Goal: Communication & Community: Answer question/provide support

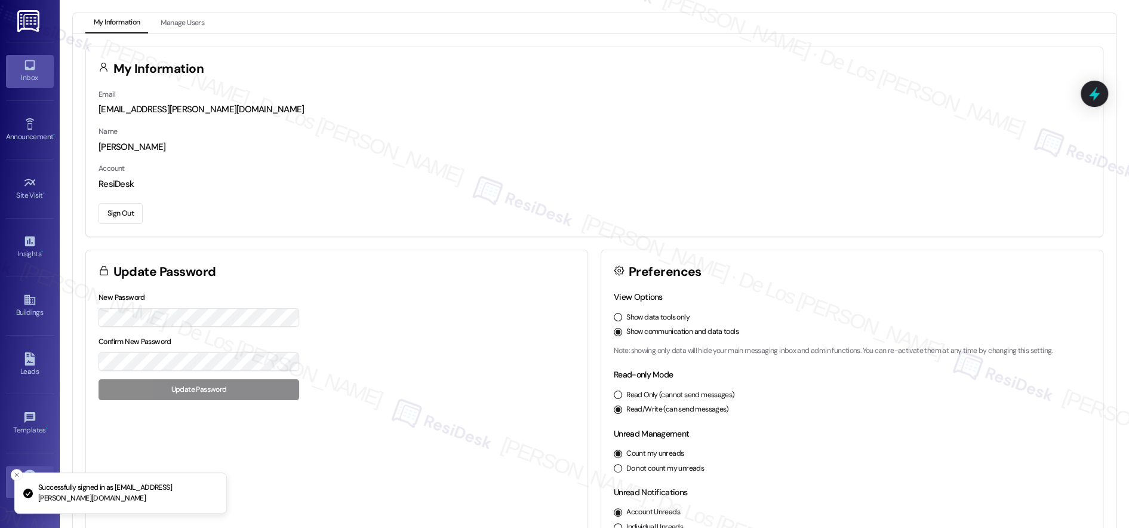
click at [42, 78] on div "Inbox" at bounding box center [30, 78] width 60 height 12
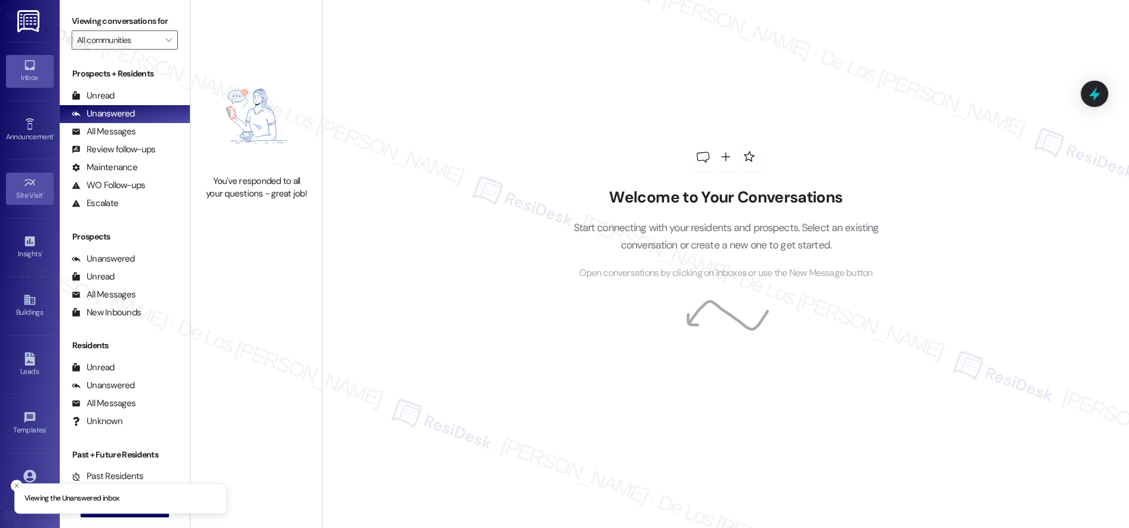
click at [29, 200] on link "Site Visit •" at bounding box center [30, 188] width 48 height 32
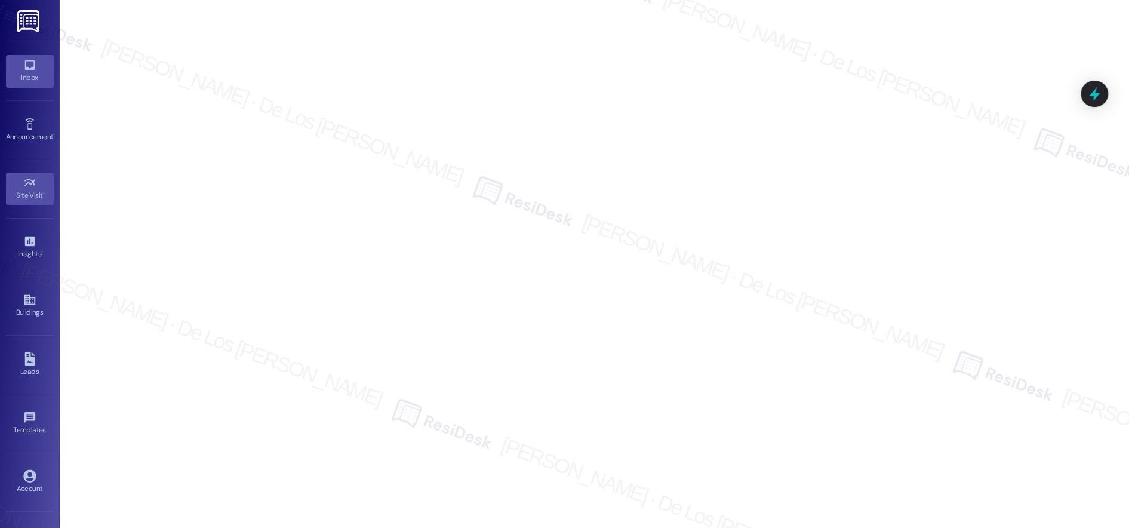
click at [33, 69] on icon at bounding box center [29, 64] width 13 height 13
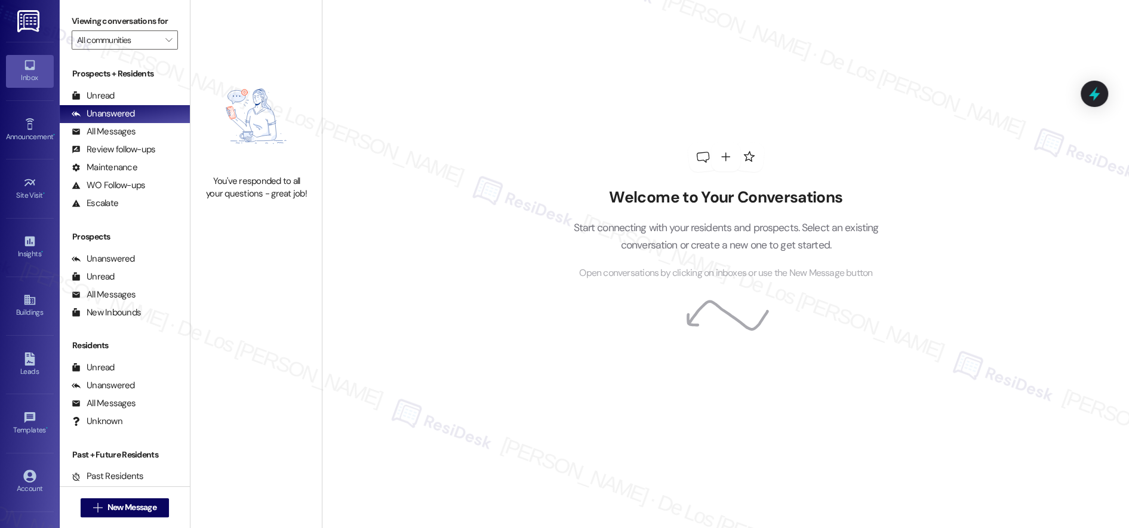
scroll to position [37, 0]
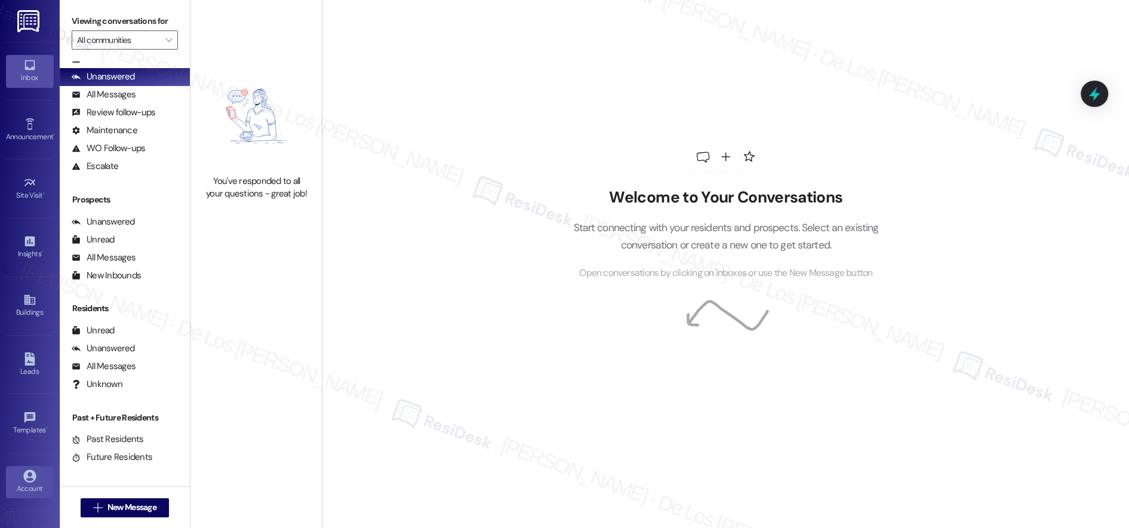
click at [24, 466] on link "Account" at bounding box center [30, 482] width 48 height 32
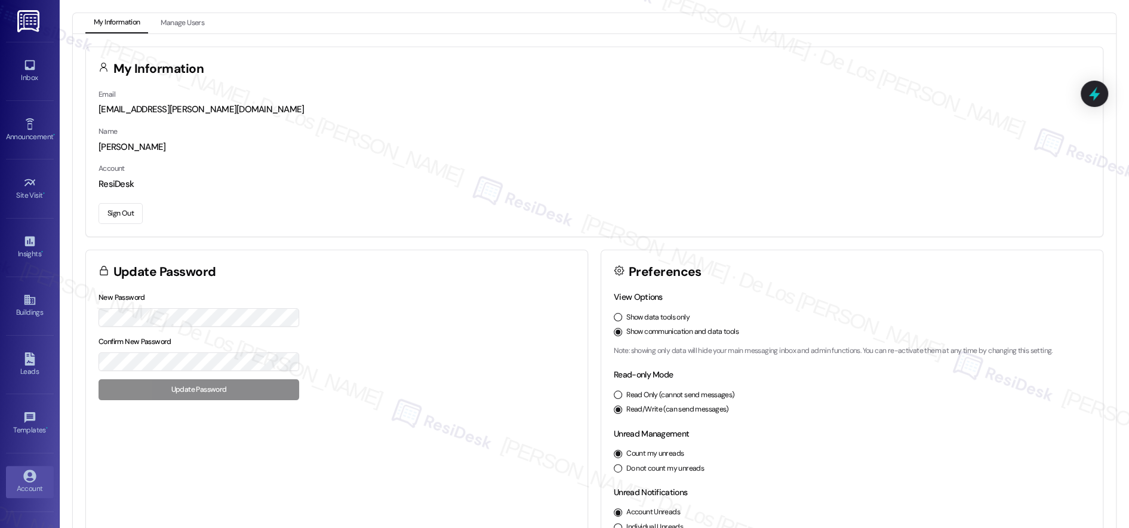
drag, startPoint x: 117, startPoint y: 214, endPoint x: 130, endPoint y: 209, distance: 14.0
click at [118, 214] on button "Sign Out" at bounding box center [120, 213] width 44 height 21
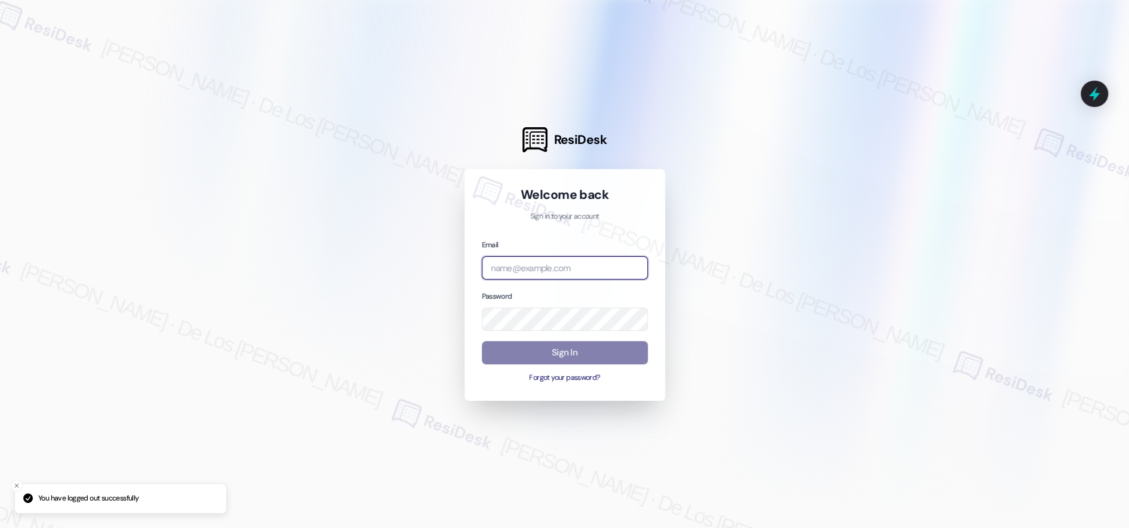
drag, startPoint x: 565, startPoint y: 264, endPoint x: 640, endPoint y: 215, distance: 90.2
click at [565, 264] on input "email" at bounding box center [565, 267] width 166 height 23
drag, startPoint x: 1053, startPoint y: 139, endPoint x: 886, endPoint y: 181, distance: 171.8
click at [1052, 140] on div at bounding box center [564, 264] width 1129 height 528
click at [579, 267] on input "email" at bounding box center [565, 267] width 166 height 23
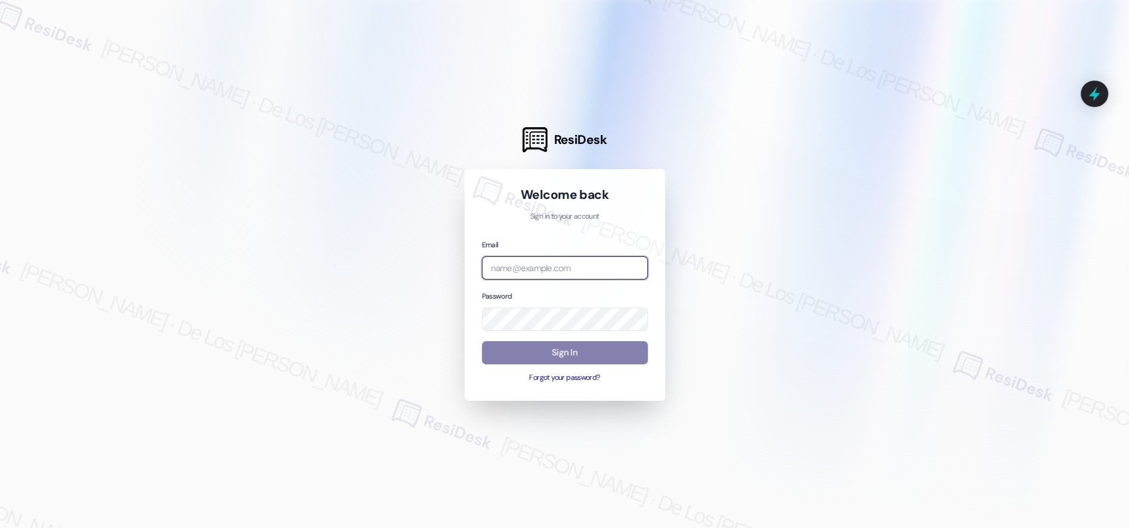
paste input "automated-surveys-icarus-resen.six@icarus.com"
type input "automated-surveys-icarus-resen.six@icarus.com"
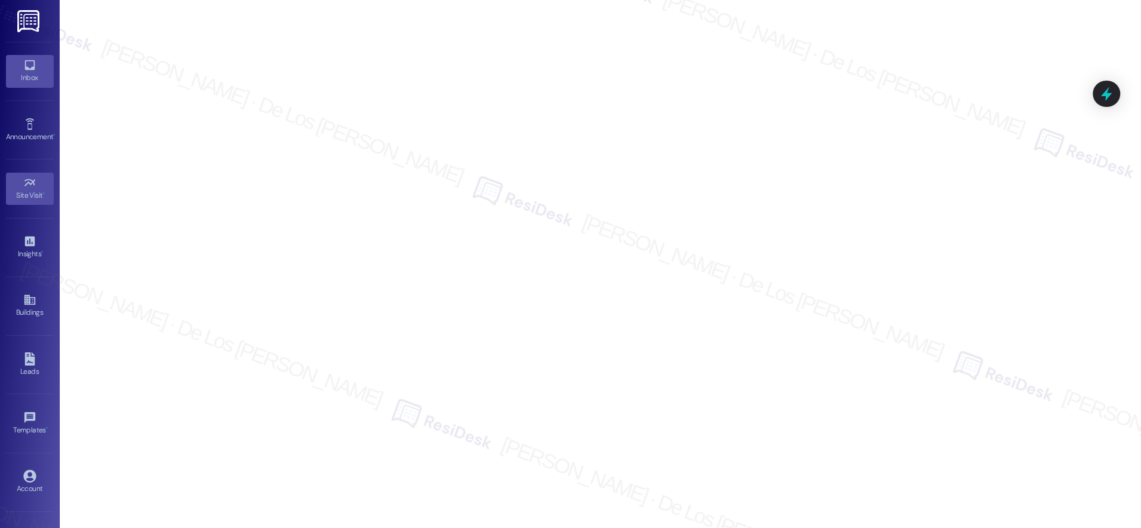
click at [32, 76] on div "Inbox" at bounding box center [30, 78] width 60 height 12
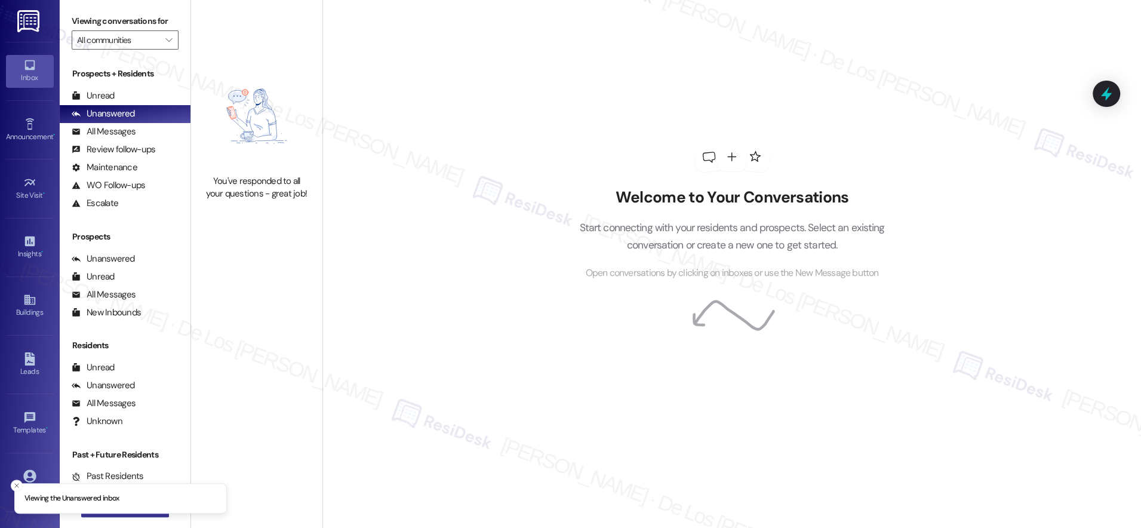
click at [119, 513] on button " New Message" at bounding box center [125, 507] width 88 height 19
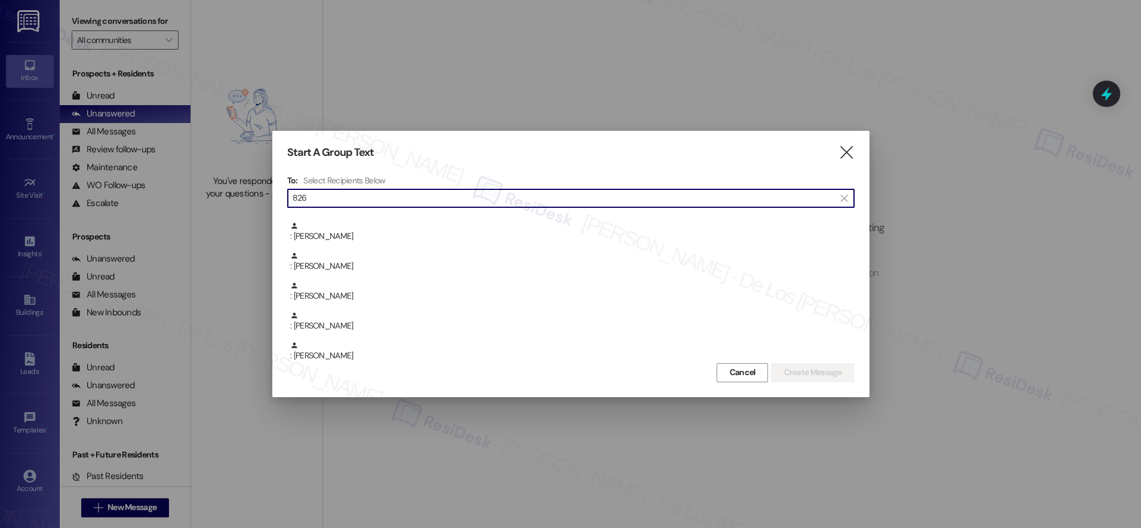
scroll to position [123, 0]
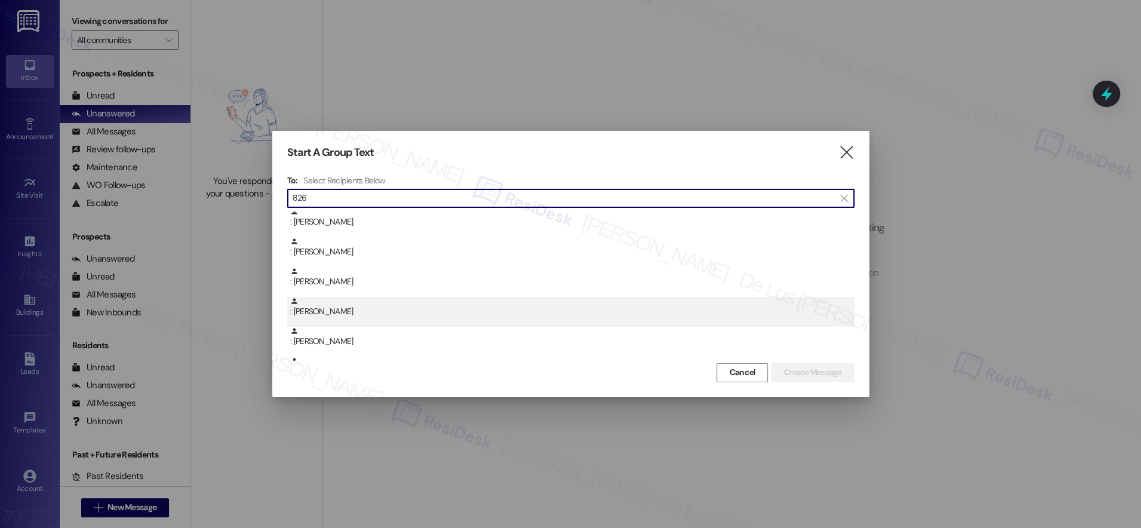
type input "826"
click at [400, 307] on div ": [PERSON_NAME]" at bounding box center [572, 307] width 564 height 21
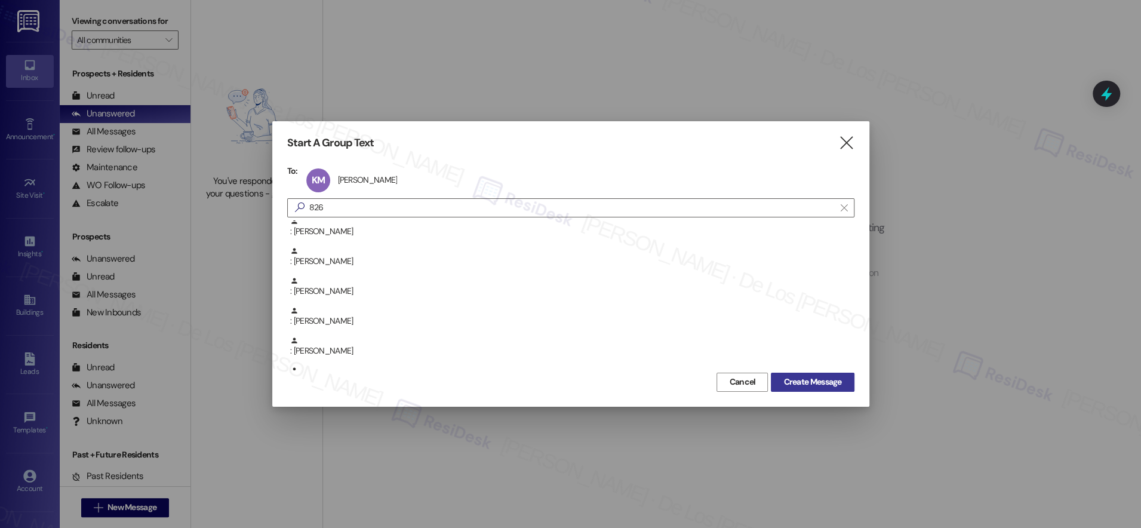
click at [821, 379] on span "Create Message" at bounding box center [812, 381] width 58 height 13
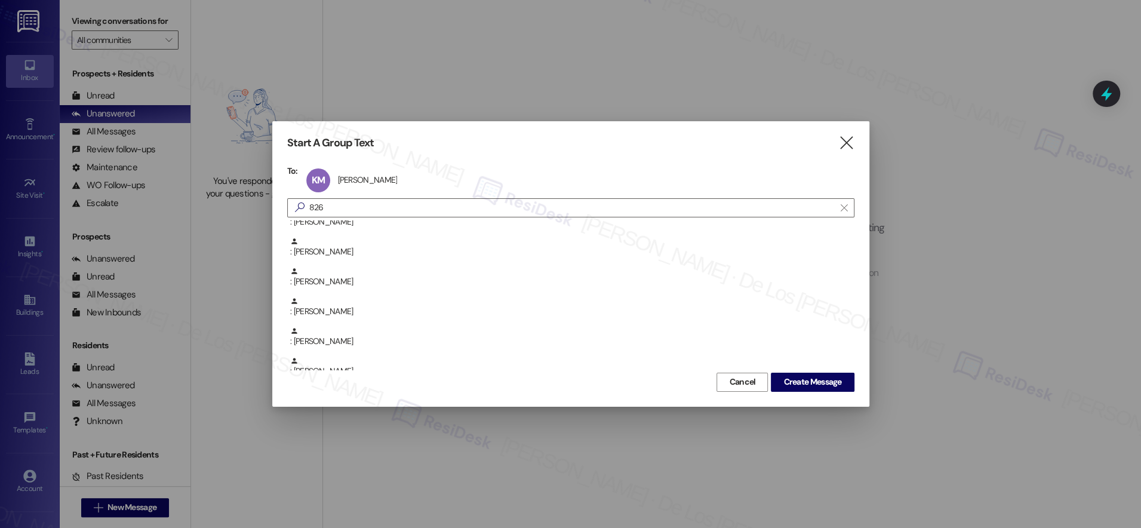
scroll to position [94, 0]
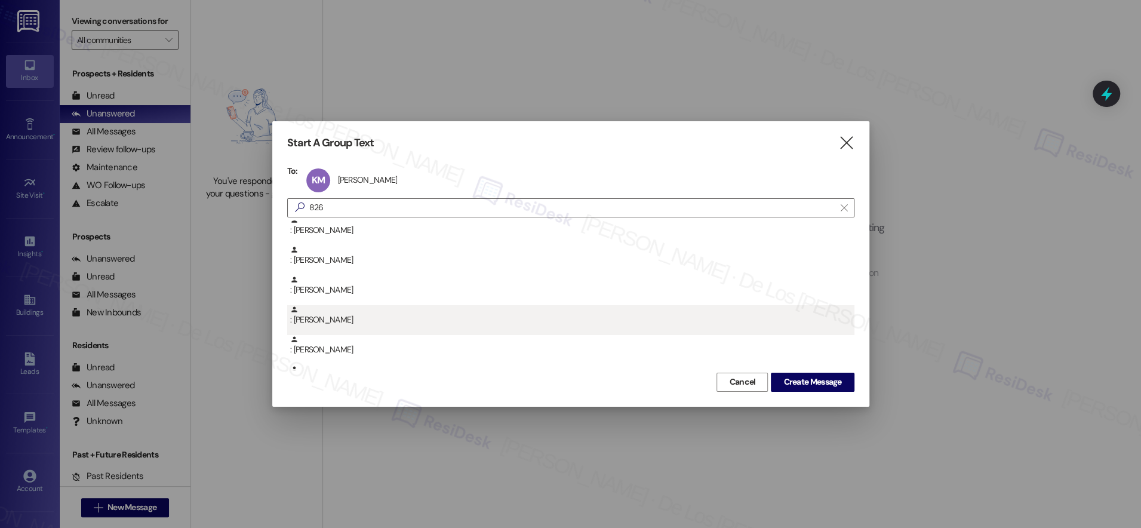
click at [487, 318] on div ": [PERSON_NAME]" at bounding box center [572, 315] width 564 height 21
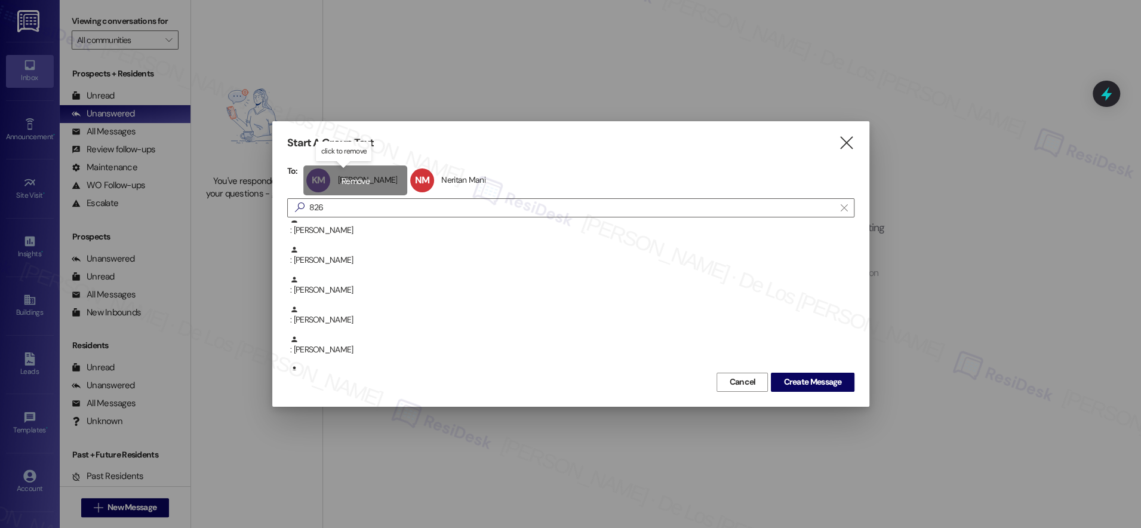
click at [369, 180] on div "KM [PERSON_NAME] [PERSON_NAME] click to remove" at bounding box center [355, 180] width 104 height 30
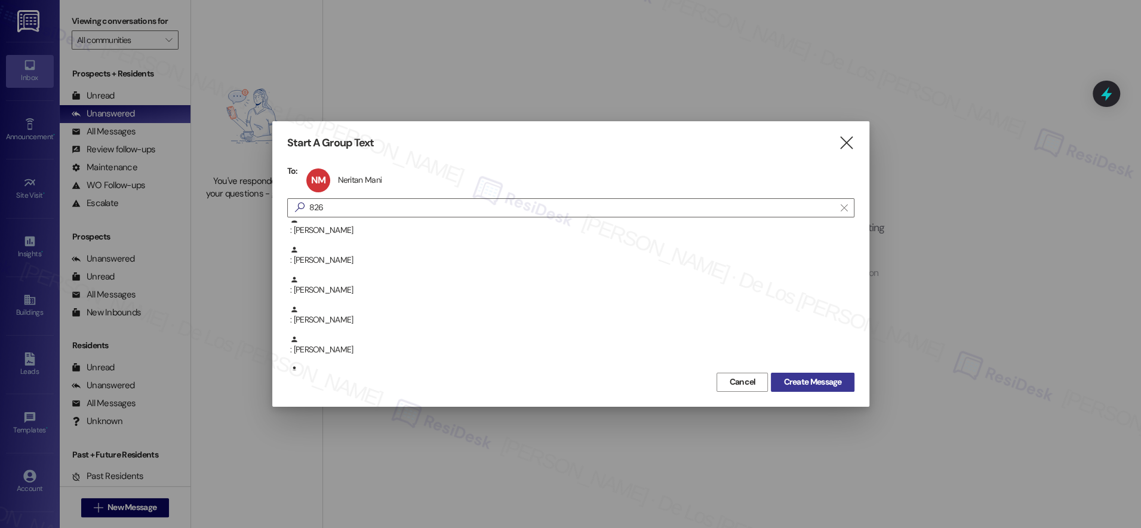
click at [803, 379] on span "Create Message" at bounding box center [812, 381] width 58 height 13
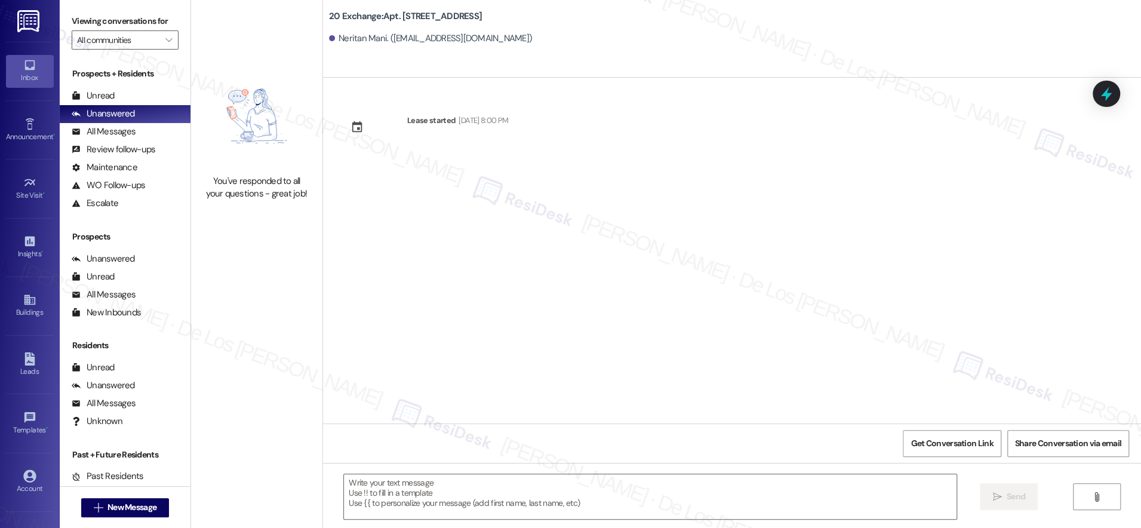
type textarea "Fetching suggested responses. Please feel free to read through the conversation…"
click at [146, 507] on span "New Message" at bounding box center [131, 507] width 49 height 13
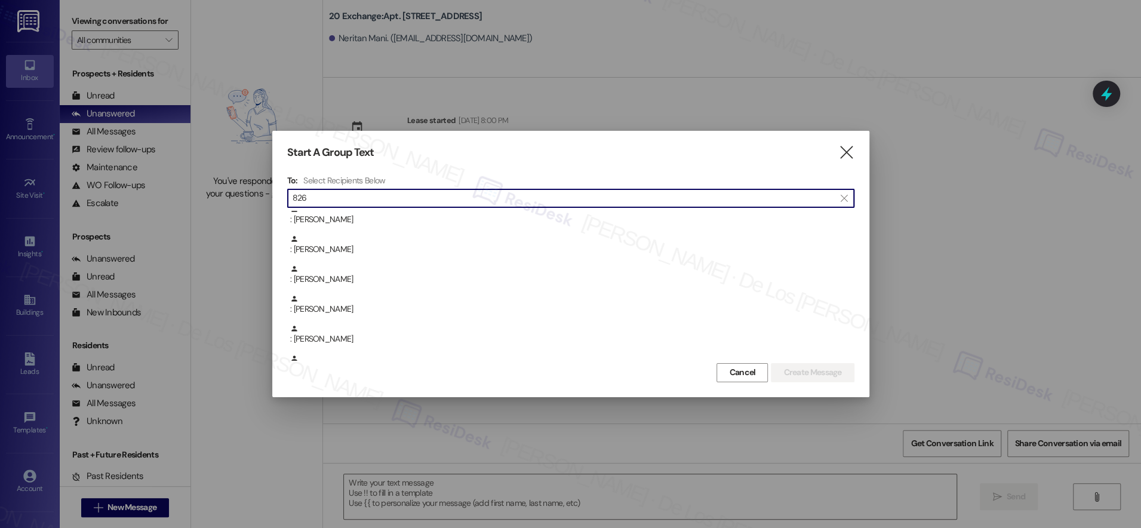
scroll to position [117, 0]
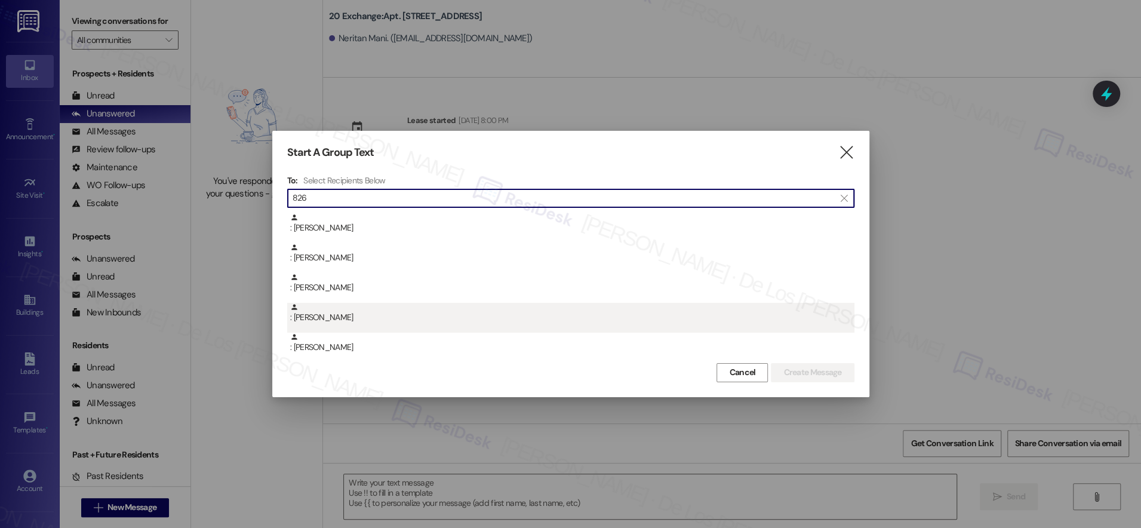
type input "826"
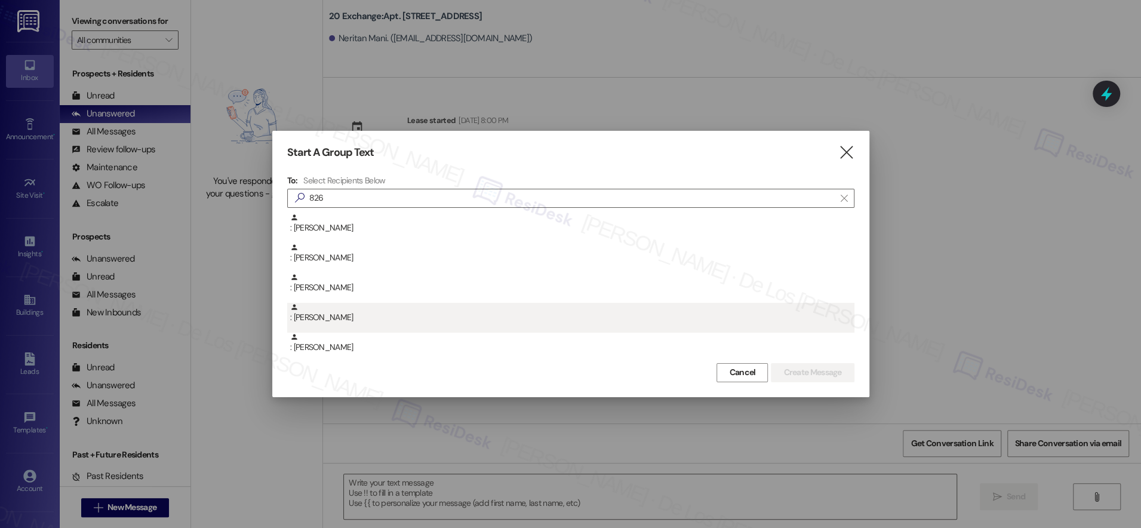
click at [398, 320] on div ": [PERSON_NAME]" at bounding box center [572, 313] width 564 height 21
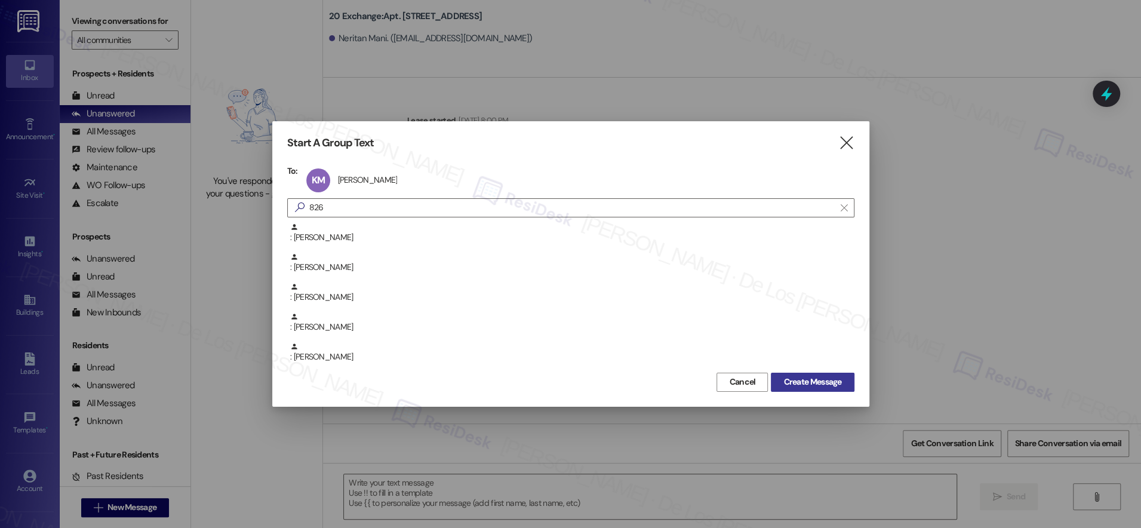
click at [791, 380] on span "Create Message" at bounding box center [812, 381] width 58 height 13
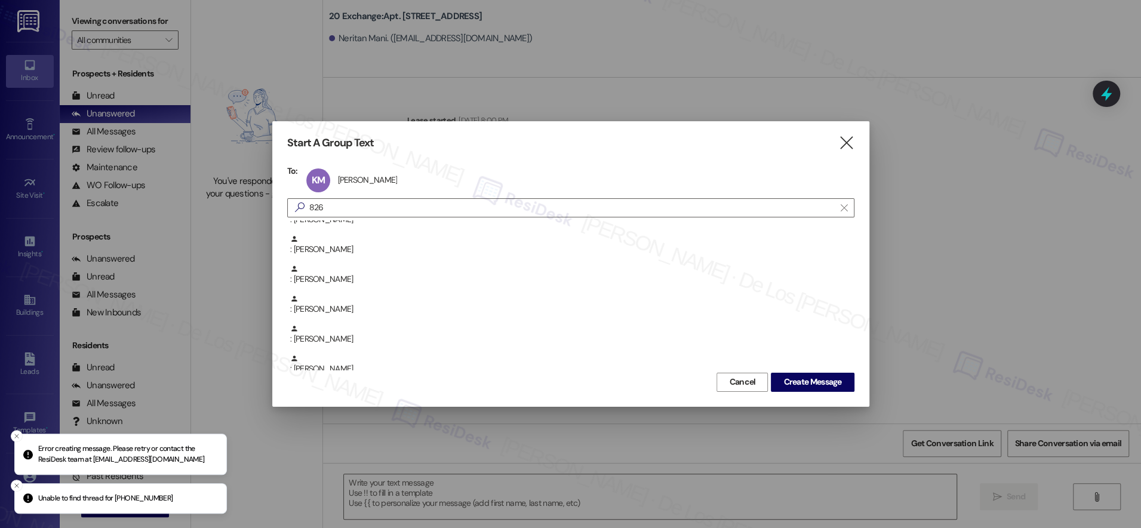
scroll to position [0, 0]
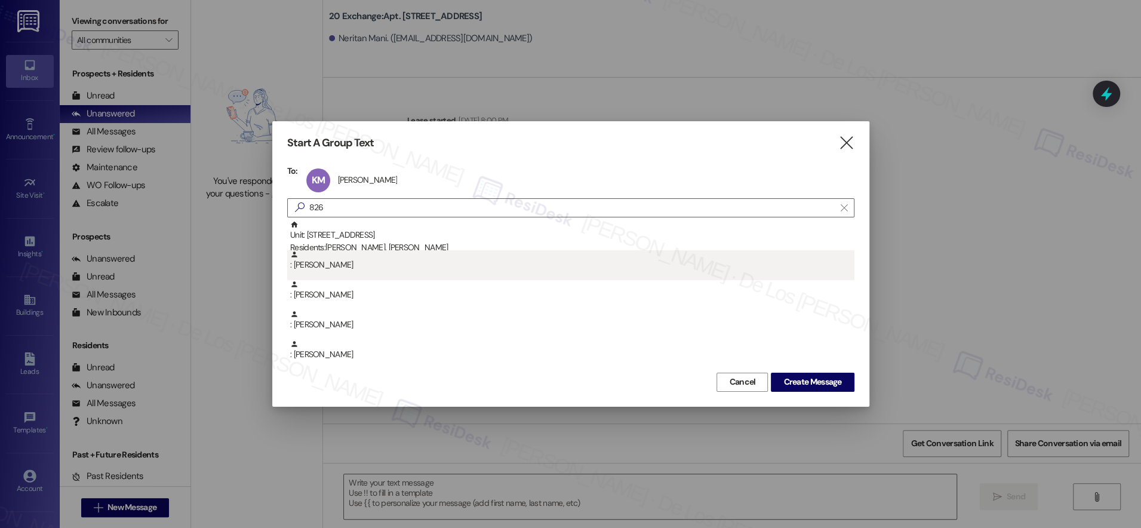
click at [492, 263] on div ": [PERSON_NAME]" at bounding box center [572, 260] width 564 height 21
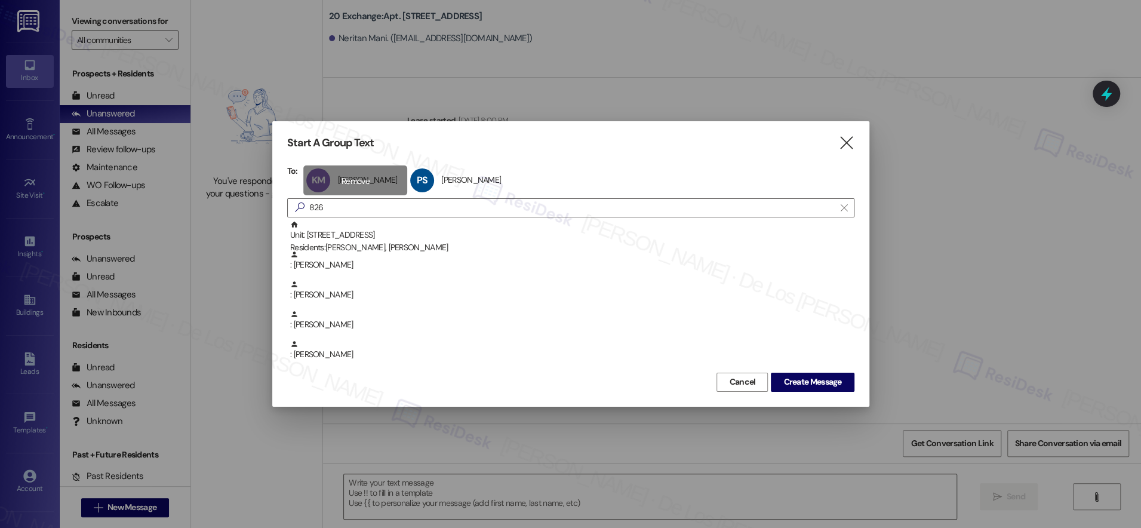
click at [366, 181] on div "KM [PERSON_NAME] [PERSON_NAME] click to remove" at bounding box center [355, 180] width 104 height 30
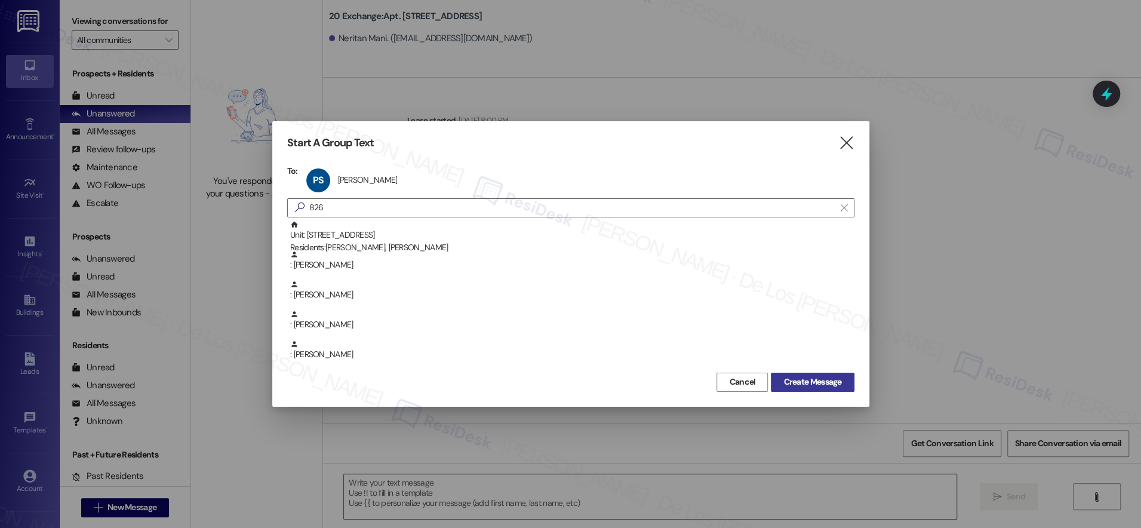
click at [790, 377] on span "Create Message" at bounding box center [812, 381] width 58 height 13
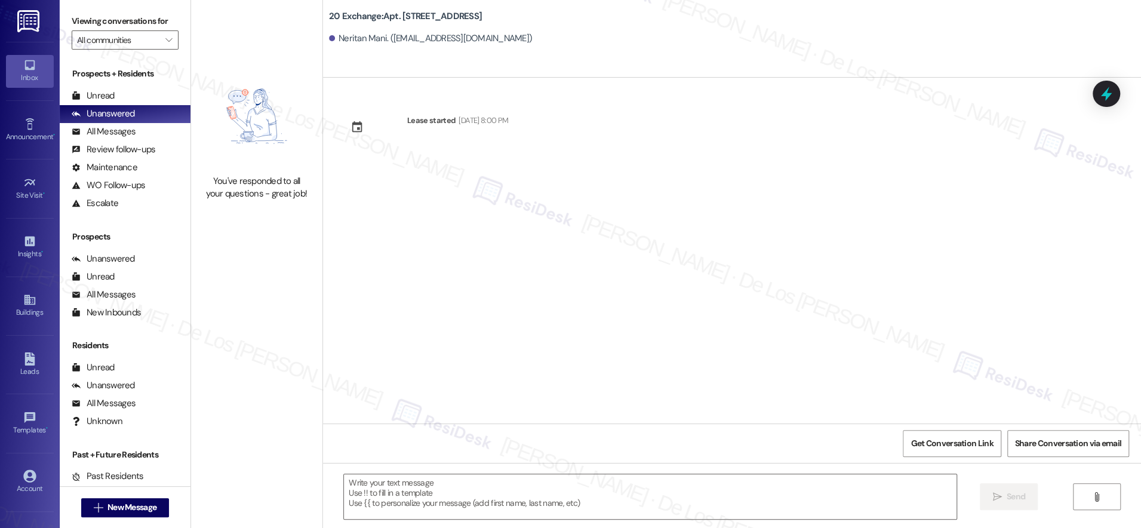
type textarea "Fetching suggested responses. Please feel free to read through the conversation…"
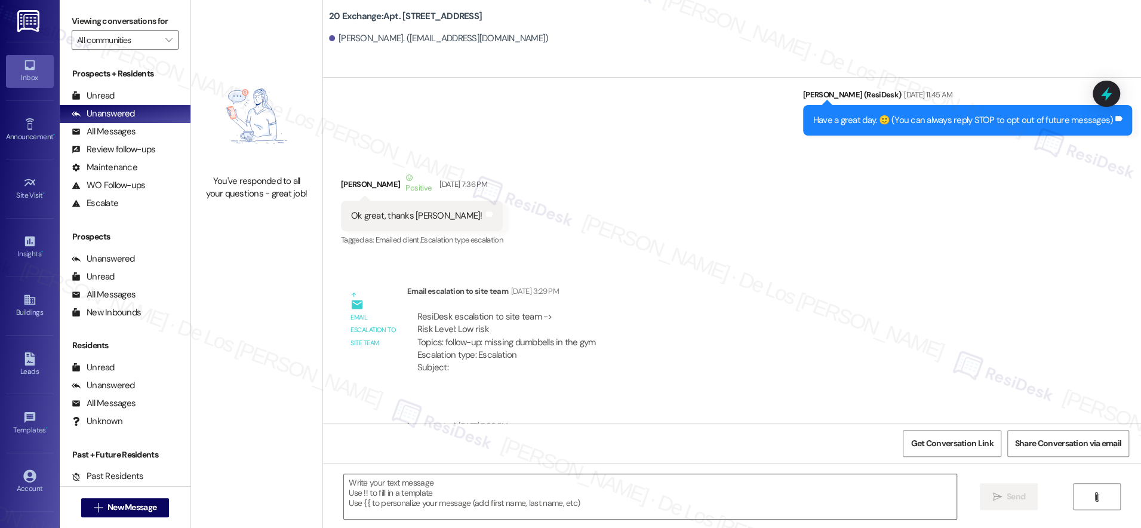
scroll to position [1118, 0]
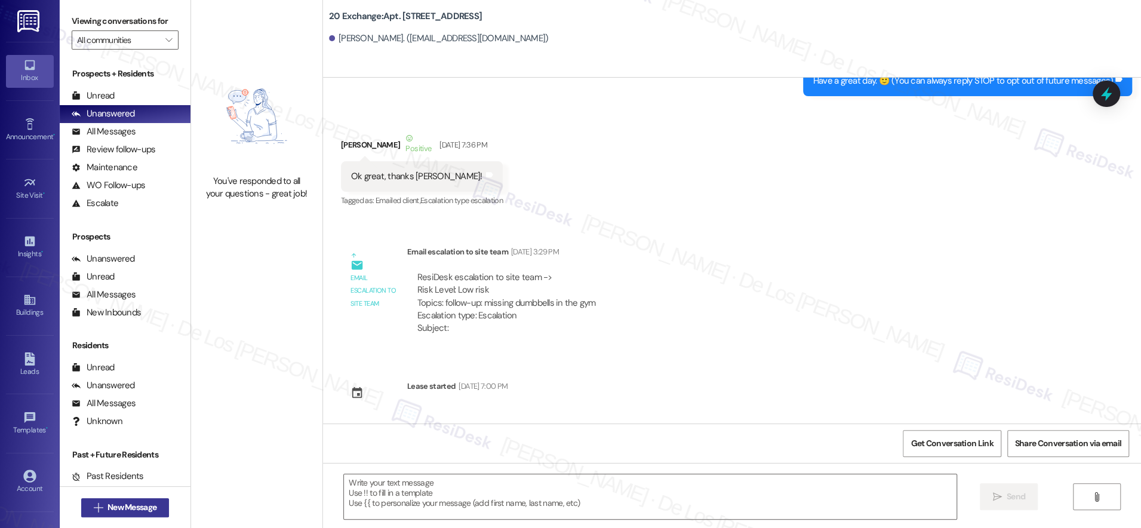
click at [107, 508] on span "New Message" at bounding box center [131, 507] width 49 height 13
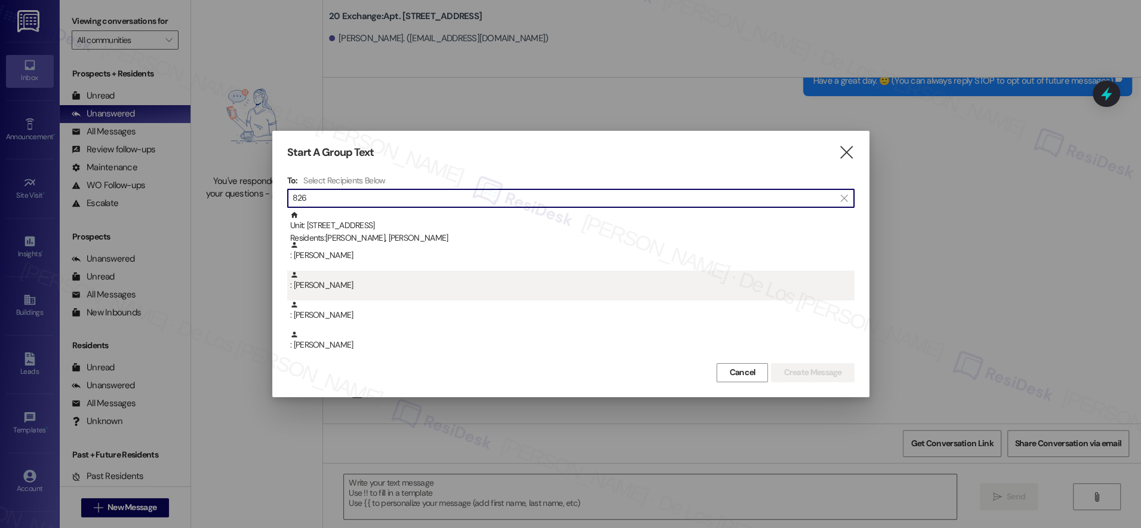
type input "826"
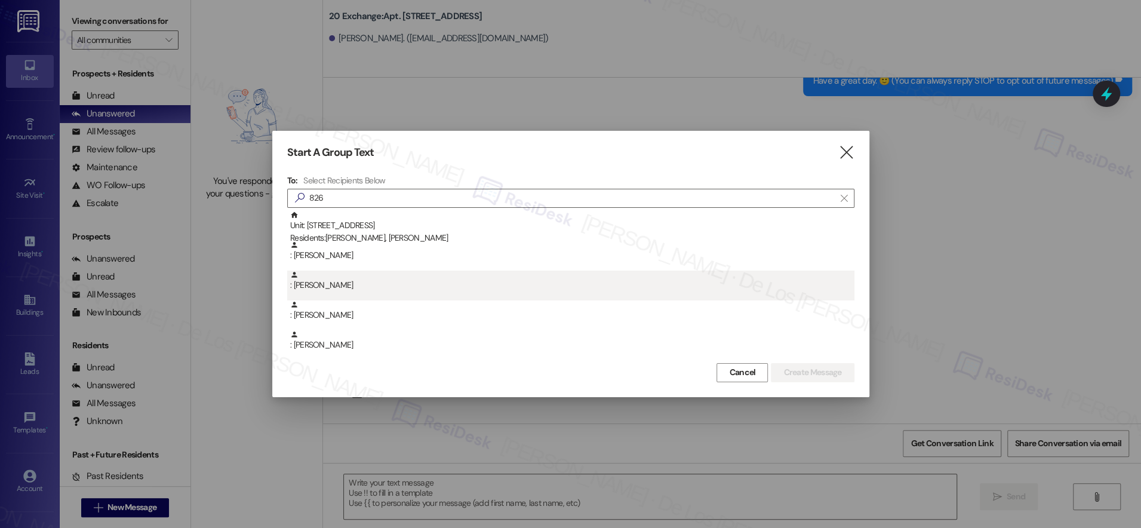
click at [445, 286] on div ": [PERSON_NAME]" at bounding box center [572, 280] width 564 height 21
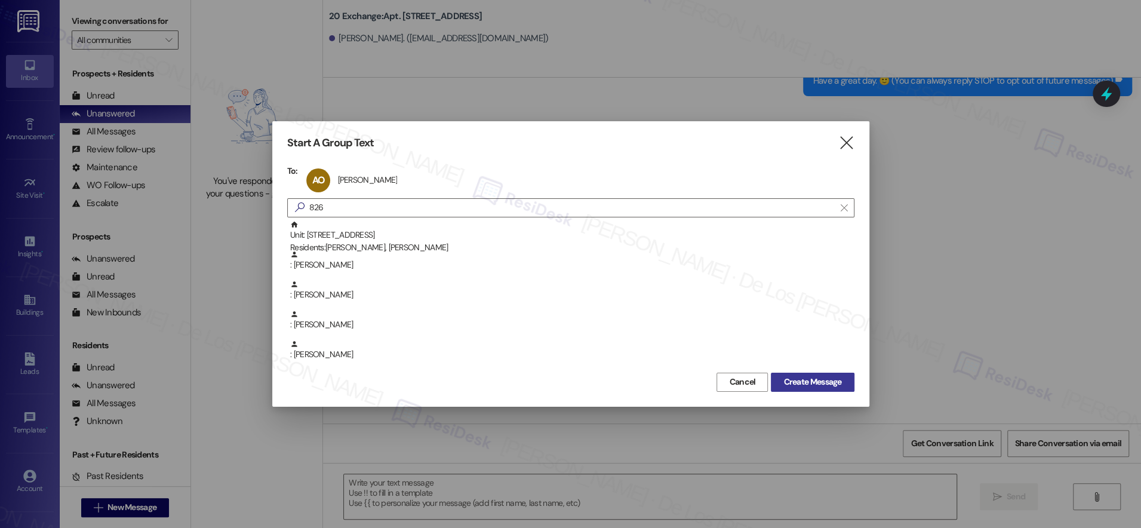
click at [783, 380] on span "Create Message" at bounding box center [812, 381] width 58 height 13
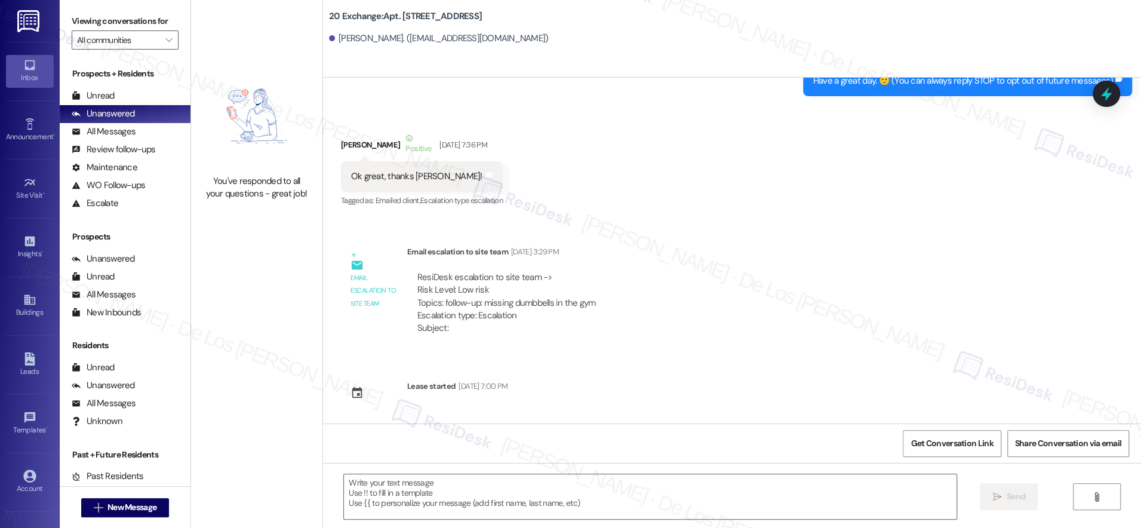
type textarea "Fetching suggested responses. Please feel free to read through the conversation…"
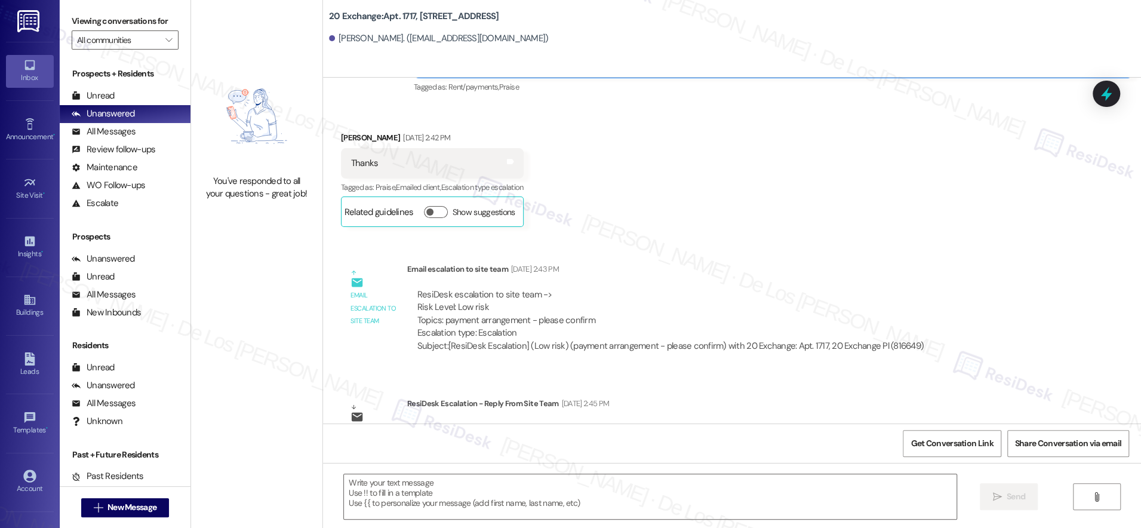
type textarea "Fetching suggested responses. Please feel free to read through the conversation…"
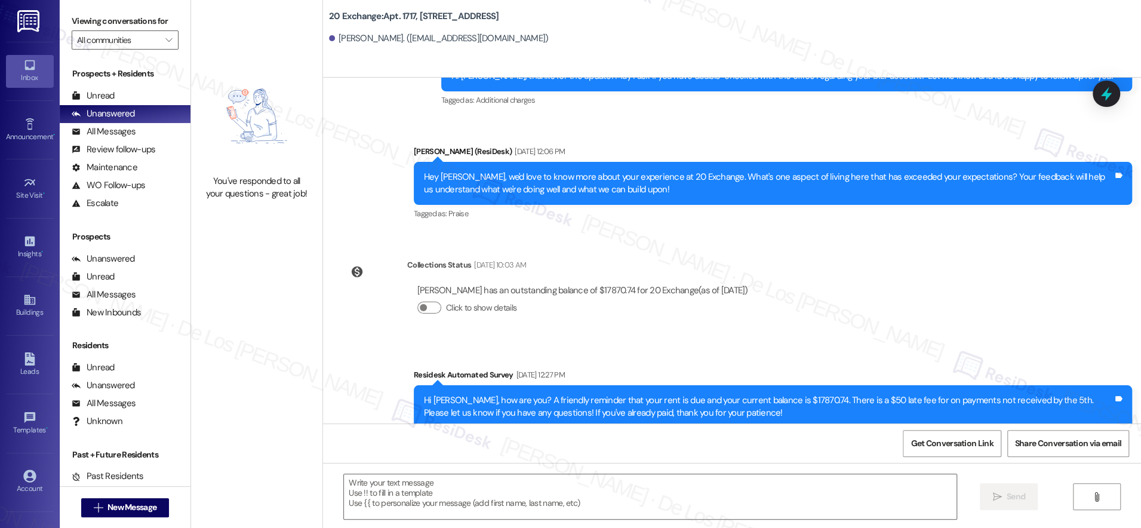
scroll to position [5445, 0]
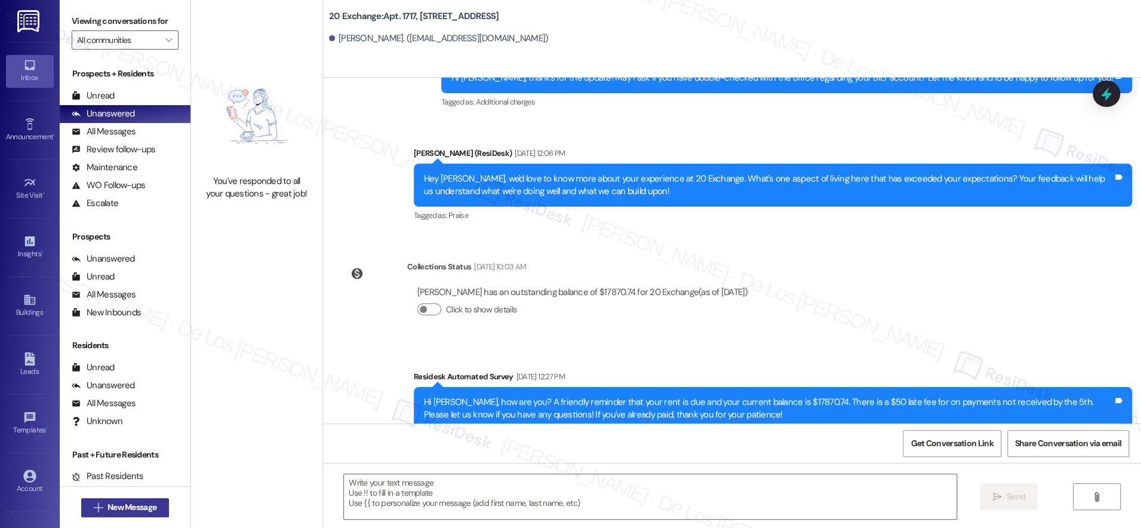
click at [121, 503] on span "New Message" at bounding box center [131, 507] width 49 height 13
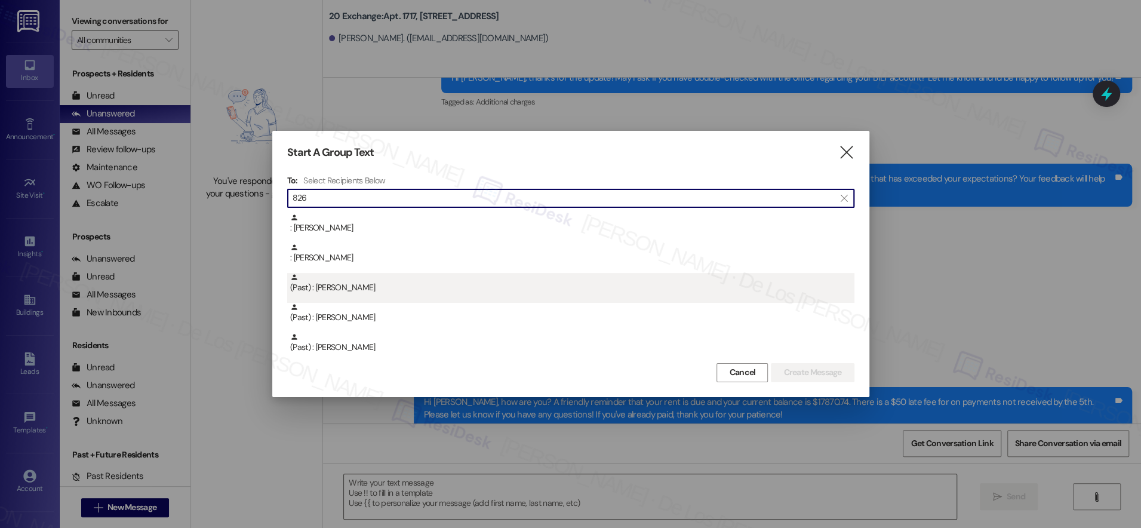
scroll to position [236, 0]
type input "826"
click at [489, 297] on div "(Past) : [PERSON_NAME]" at bounding box center [570, 288] width 567 height 30
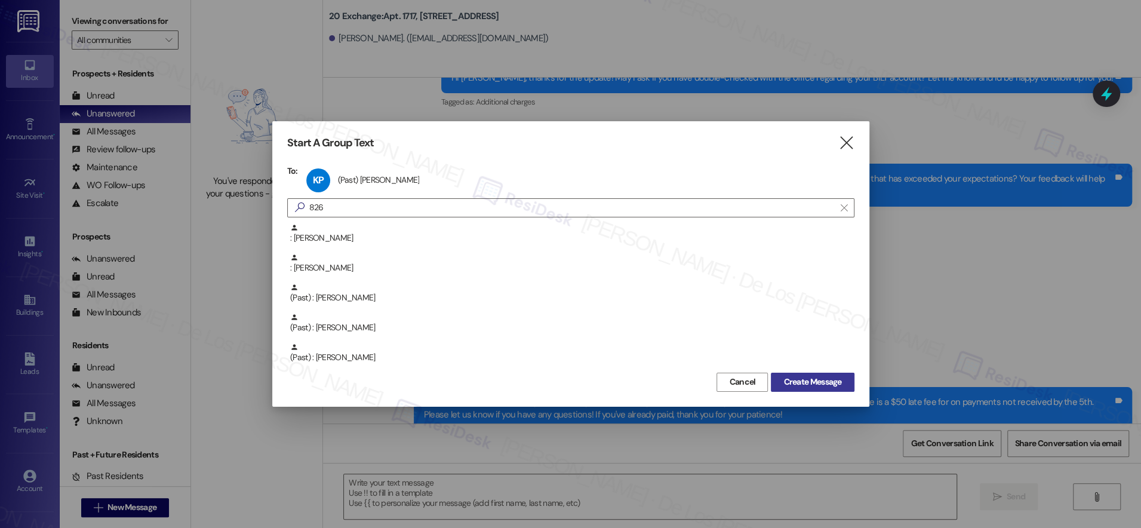
click at [829, 383] on span "Create Message" at bounding box center [812, 381] width 58 height 13
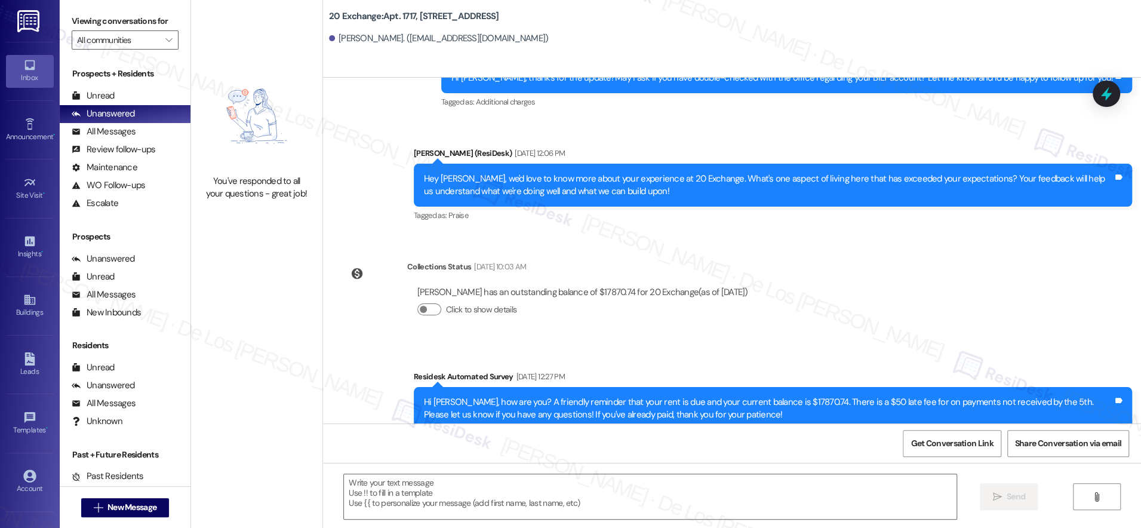
click at [829, 396] on div "Hi [PERSON_NAME], how are you? A friendly reminder that your rent is due and yo…" at bounding box center [768, 409] width 689 height 26
type textarea "Fetching suggested responses. Please feel free to read through the conversation…"
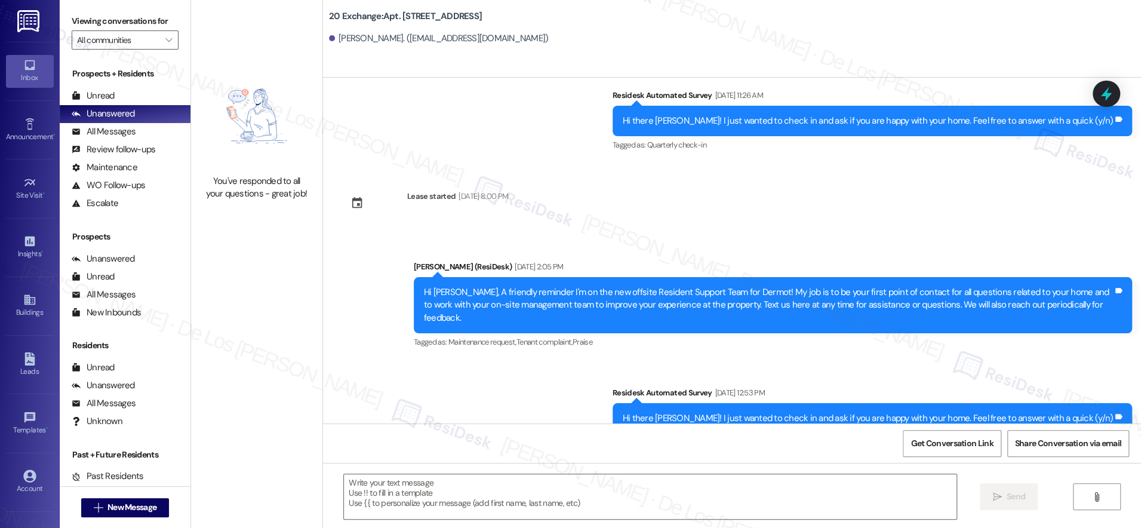
scroll to position [1318, 0]
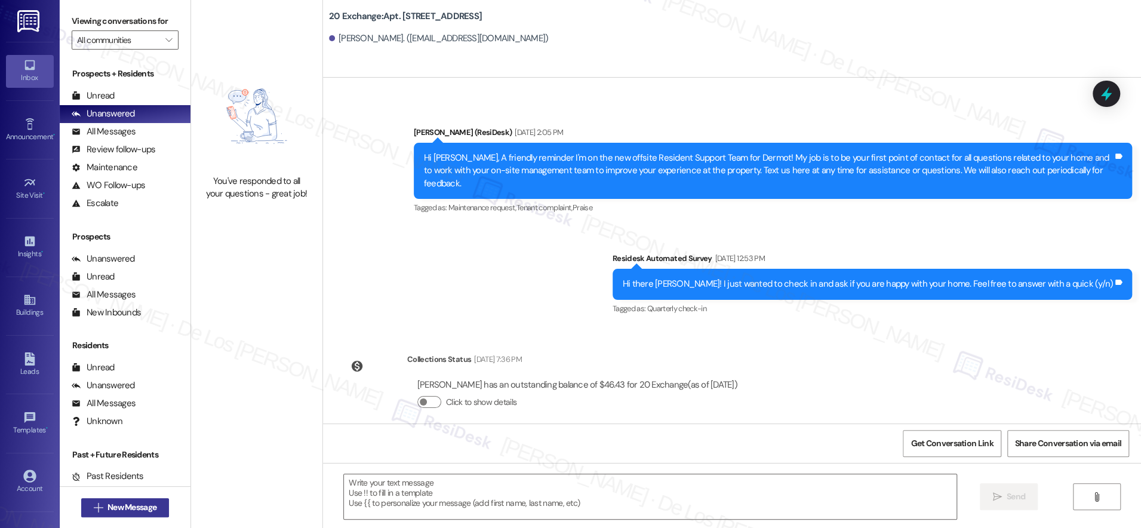
click at [97, 500] on button " New Message" at bounding box center [125, 507] width 88 height 19
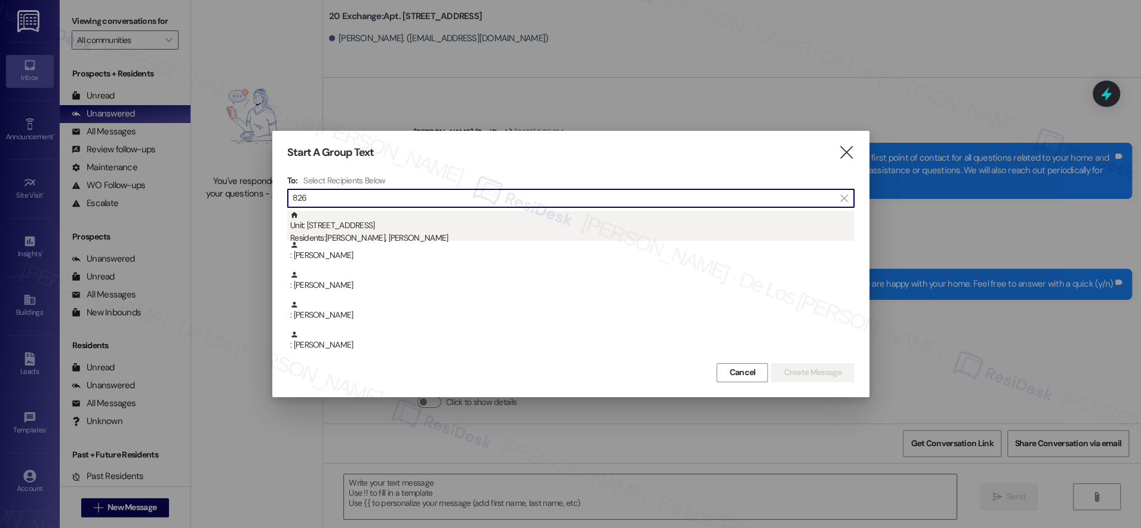
type input "826"
click at [343, 236] on div "Residents: [PERSON_NAME], [PERSON_NAME]" at bounding box center [572, 238] width 564 height 13
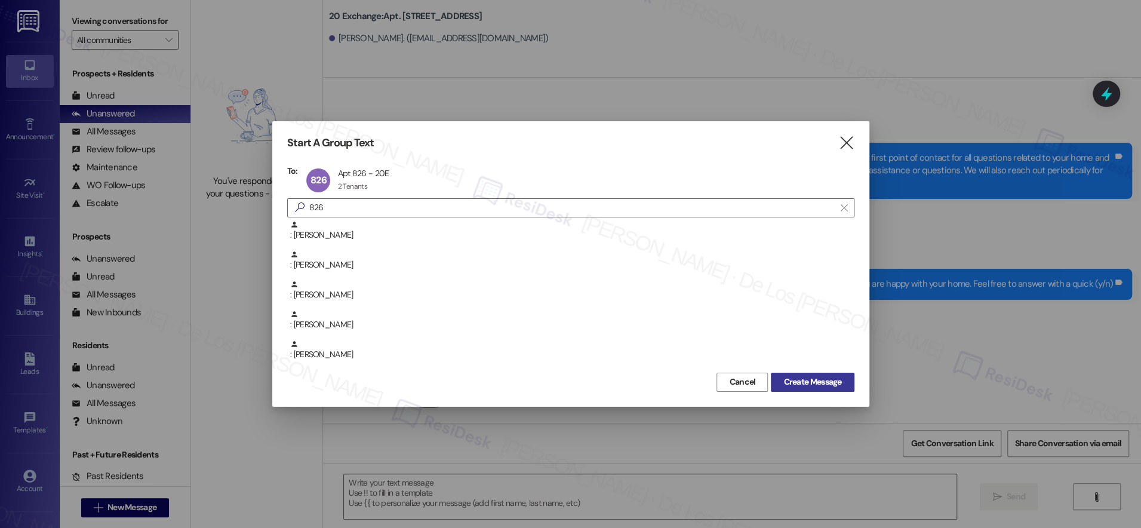
click at [797, 384] on span "Create Message" at bounding box center [812, 381] width 58 height 13
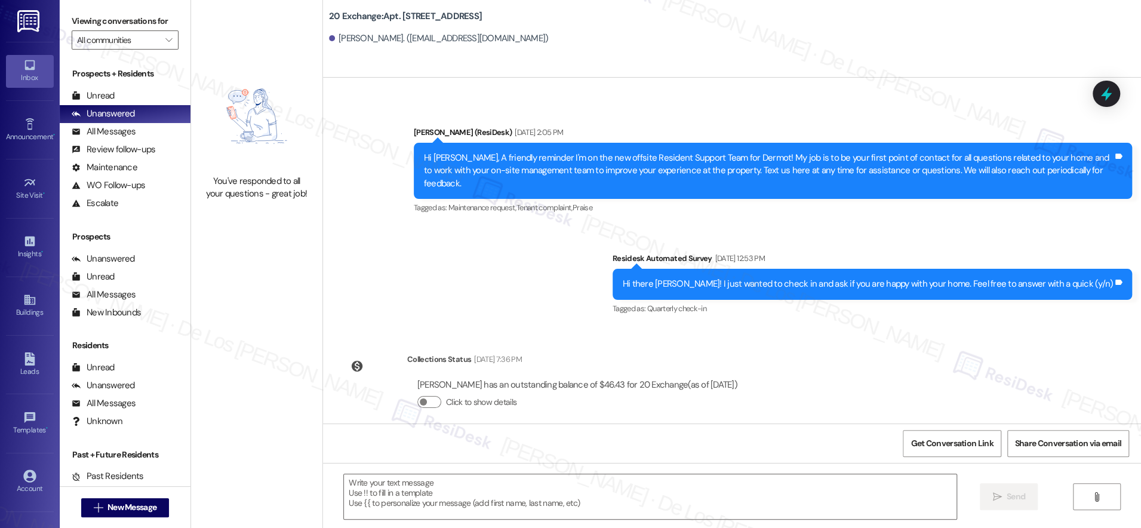
type textarea "Fetching suggested responses. Please feel free to read through the conversation…"
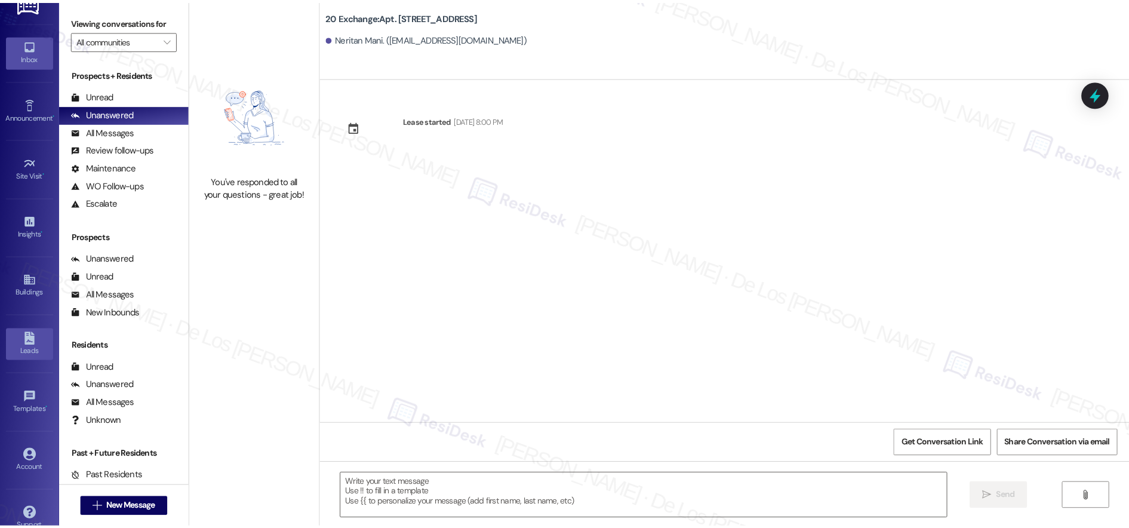
scroll to position [36, 0]
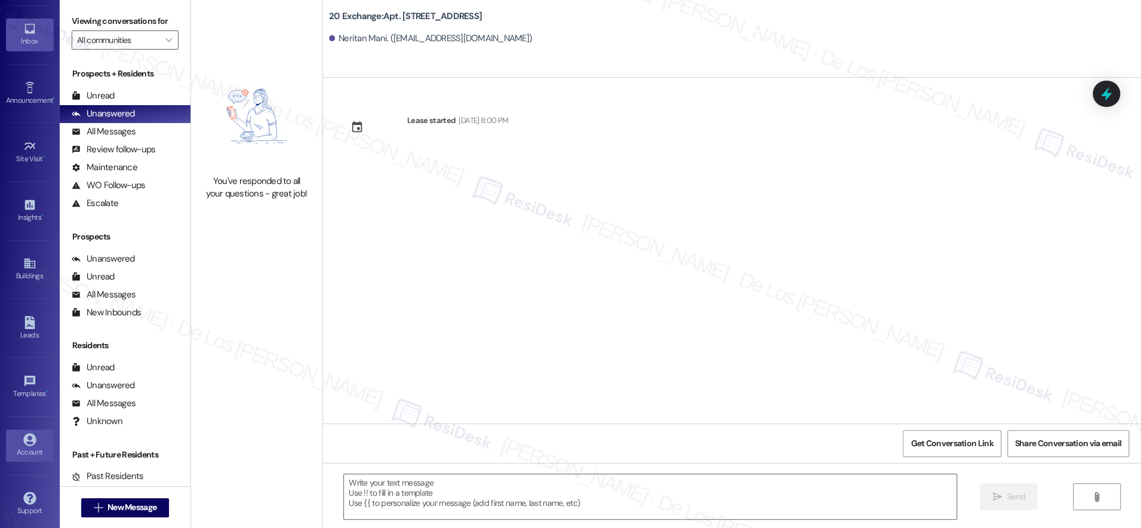
click at [13, 449] on div "Account" at bounding box center [30, 452] width 60 height 12
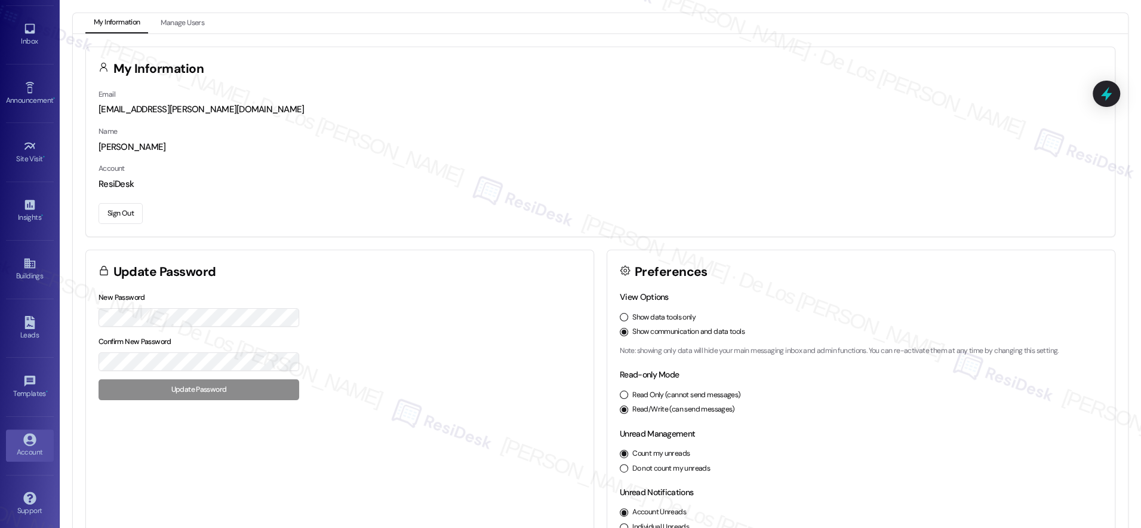
click at [118, 213] on button "Sign Out" at bounding box center [120, 213] width 44 height 21
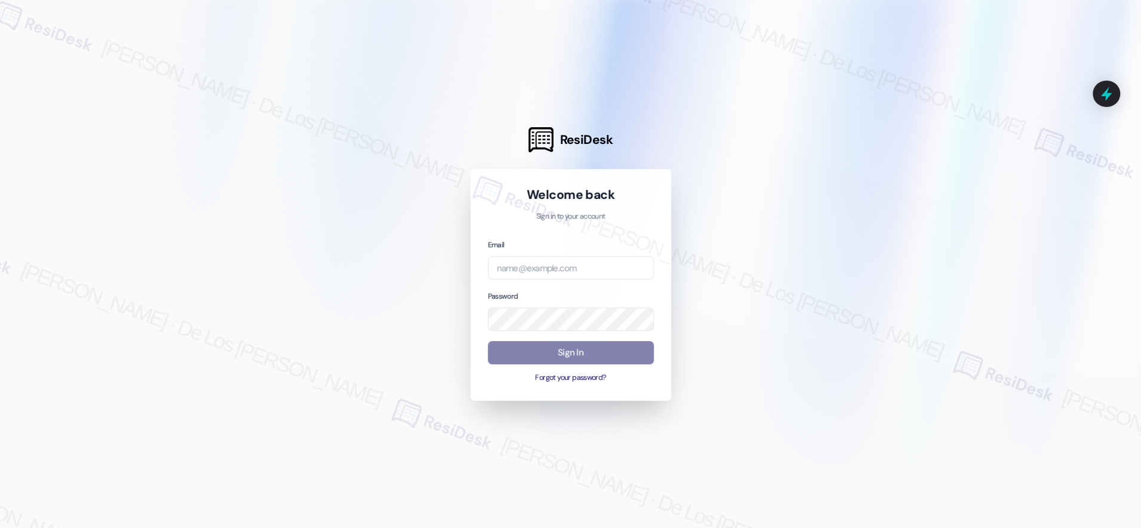
drag, startPoint x: 997, startPoint y: 137, endPoint x: 917, endPoint y: 177, distance: 88.9
click at [996, 137] on div at bounding box center [570, 264] width 1141 height 528
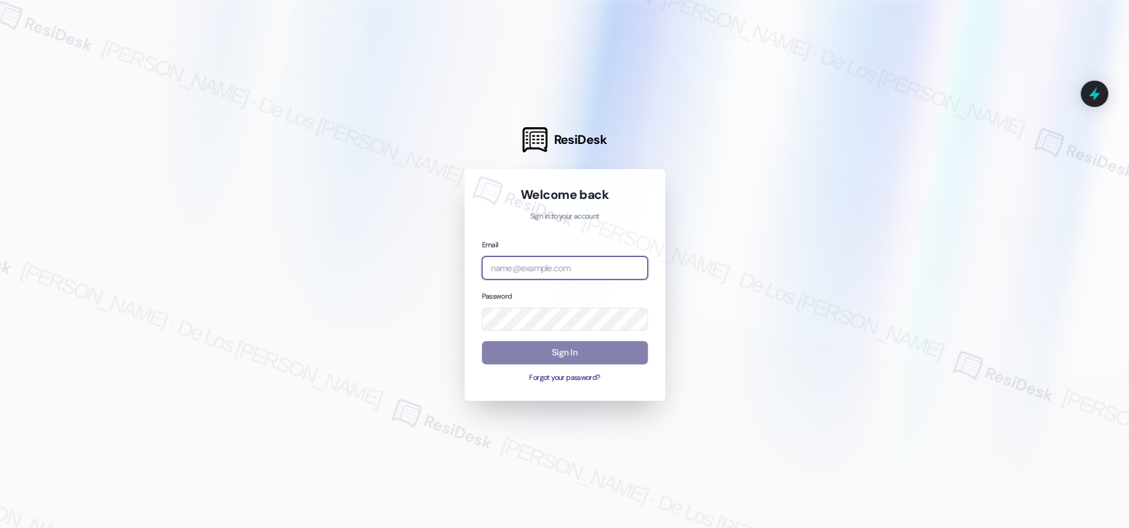
click at [600, 265] on input "email" at bounding box center [565, 267] width 166 height 23
paste input "automated-surveys-grant_main-resen.six@grant_[DOMAIN_NAME]"
type input "automated-surveys-grant_main-resen.six@grant_[DOMAIN_NAME]"
